Goal: Information Seeking & Learning: Check status

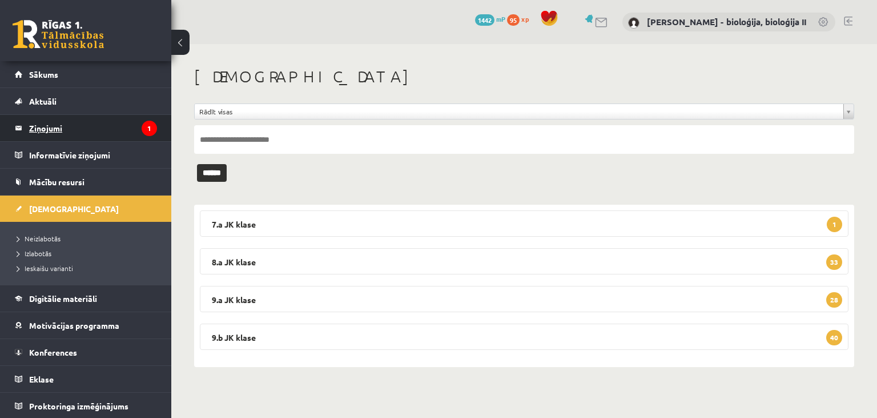
click at [79, 126] on legend "Ziņojumi 1" at bounding box center [93, 128] width 128 height 26
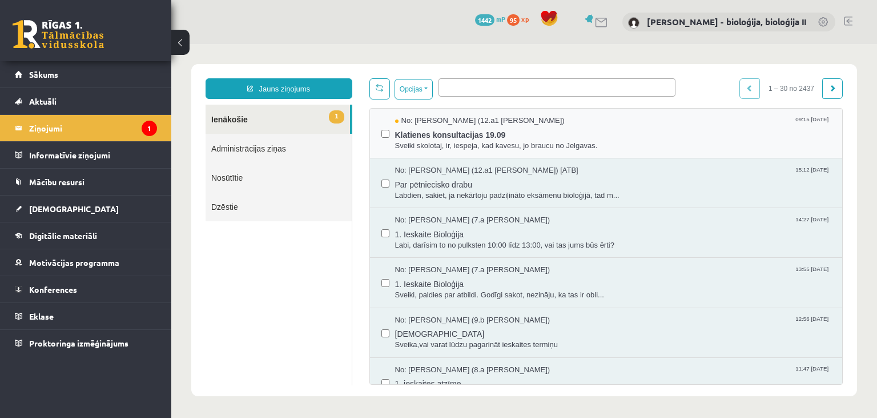
click at [587, 113] on div "No: Ilze Everte (12.a1 JK klase) 09:15 19/09/2025 Klatienes konsultacijas 19.09…" at bounding box center [606, 134] width 473 height 50
click at [576, 135] on span "Klatienes konsultacijas 19.09" at bounding box center [613, 133] width 436 height 14
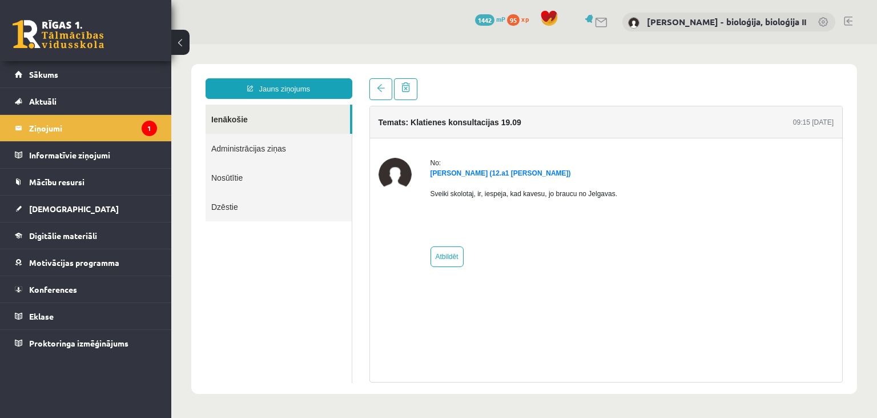
click at [241, 118] on link "Ienākošie" at bounding box center [278, 119] width 145 height 29
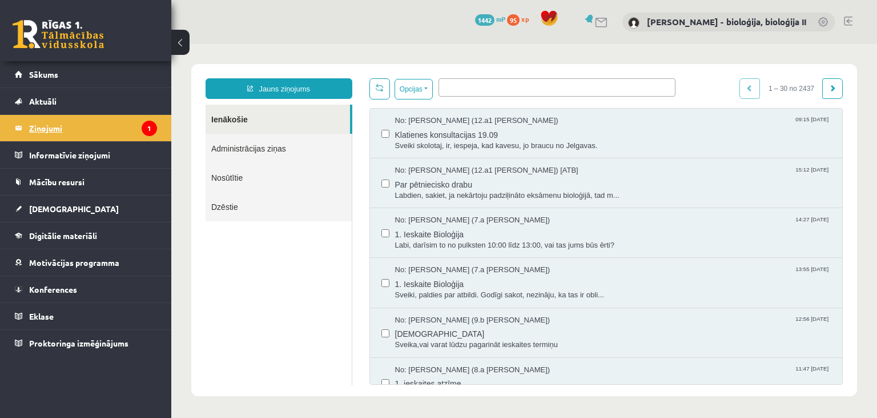
click at [81, 128] on legend "Ziņojumi 1" at bounding box center [93, 128] width 128 height 26
click at [66, 210] on link "[DEMOGRAPHIC_DATA]" at bounding box center [86, 208] width 142 height 26
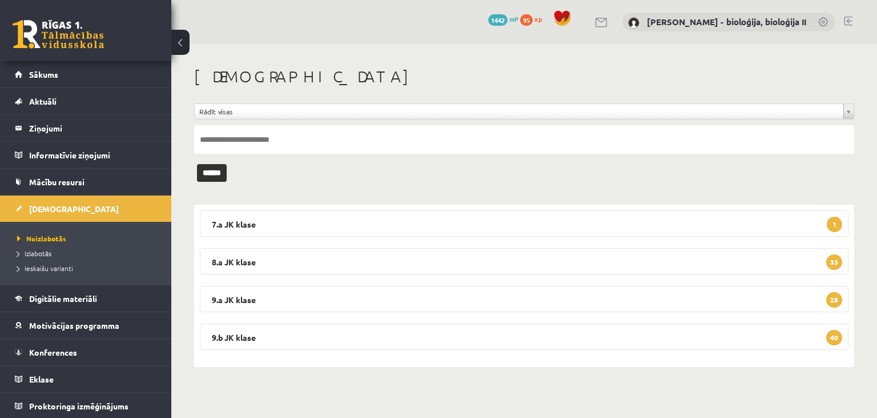
click at [786, 81] on h1 "[DEMOGRAPHIC_DATA]" at bounding box center [524, 76] width 660 height 19
click at [54, 128] on legend "Ziņojumi 0" at bounding box center [93, 128] width 128 height 26
